Goal: Information Seeking & Learning: Learn about a topic

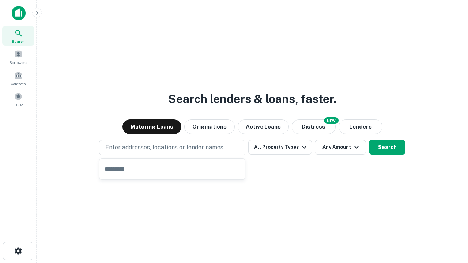
type input "**********"
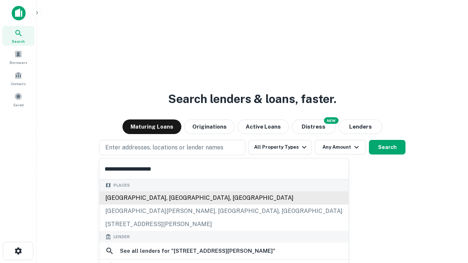
click at [172, 198] on div "[GEOGRAPHIC_DATA], [GEOGRAPHIC_DATA], [GEOGRAPHIC_DATA]" at bounding box center [223, 198] width 249 height 13
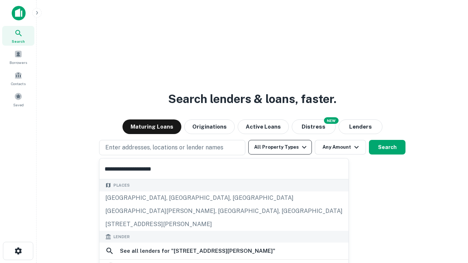
click at [280, 147] on button "All Property Types" at bounding box center [280, 147] width 64 height 15
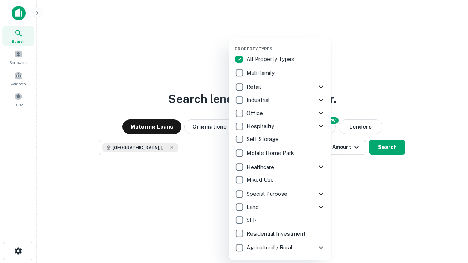
click at [286, 44] on button "button" at bounding box center [286, 44] width 102 height 0
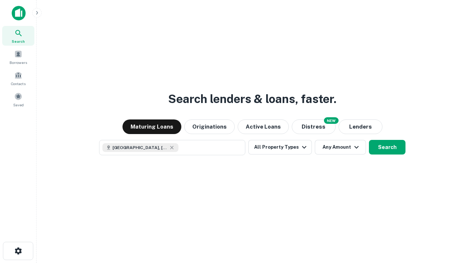
scroll to position [12, 0]
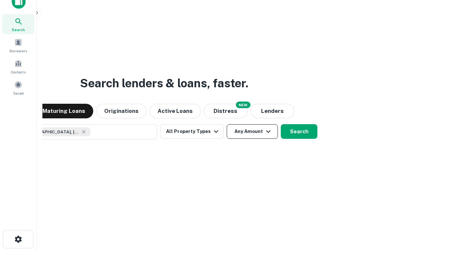
click at [227, 124] on button "Any Amount" at bounding box center [252, 131] width 51 height 15
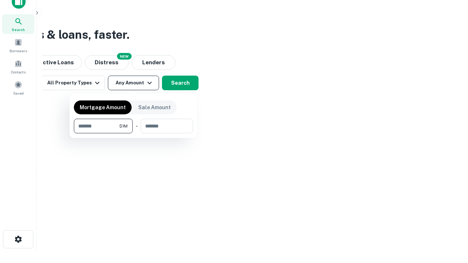
type input "*******"
click at [134, 134] on button "button" at bounding box center [133, 134] width 119 height 0
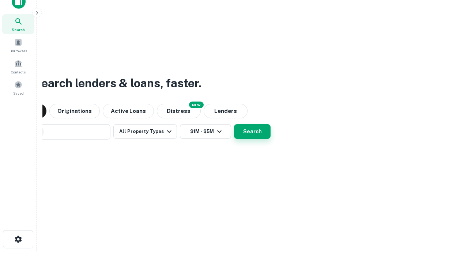
click at [234, 124] on button "Search" at bounding box center [252, 131] width 37 height 15
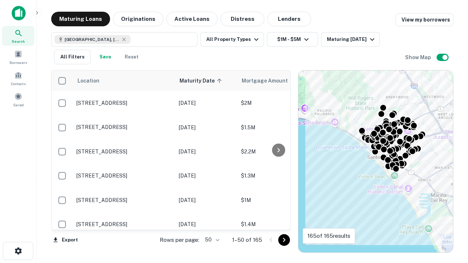
click at [211, 240] on body "Search Borrowers Contacts Saved Maturing Loans Originations Active Loans Distre…" at bounding box center [234, 131] width 468 height 263
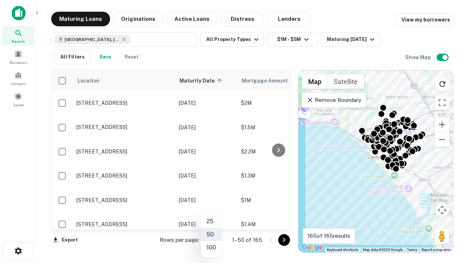
click at [211, 222] on li "25" at bounding box center [211, 221] width 21 height 13
